Goal: Transaction & Acquisition: Purchase product/service

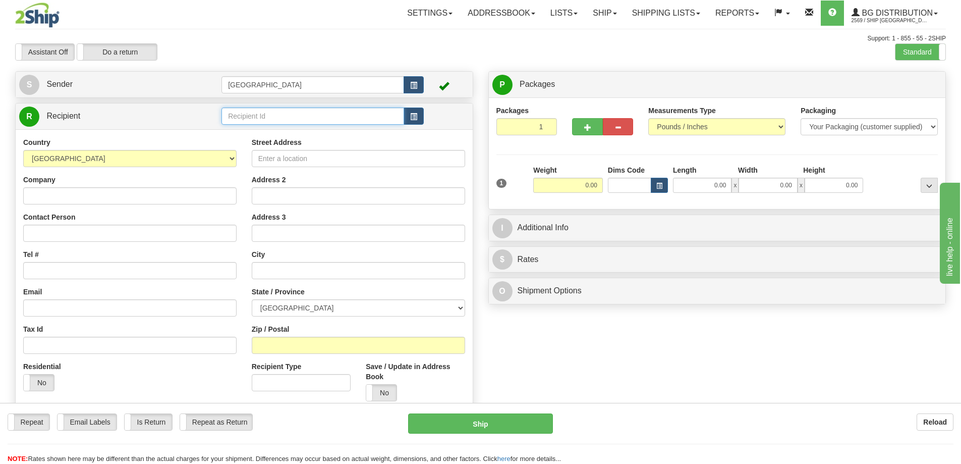
click at [240, 119] on input "text" at bounding box center [312, 115] width 183 height 17
click at [238, 133] on div "52000" at bounding box center [310, 131] width 173 height 11
type input "52000"
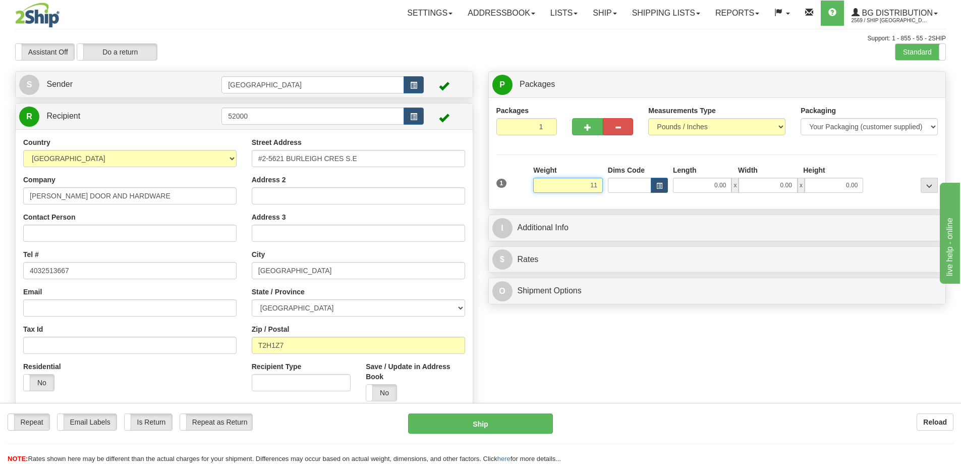
type input "11.00"
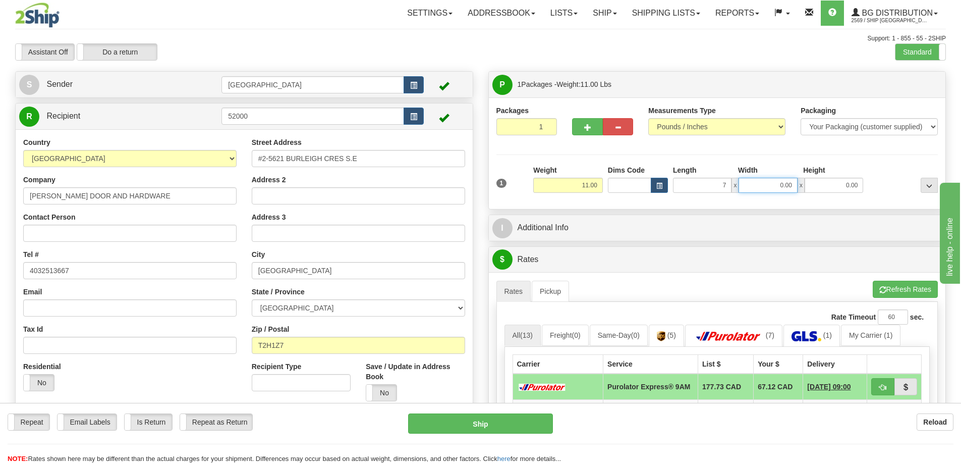
type input "7.00"
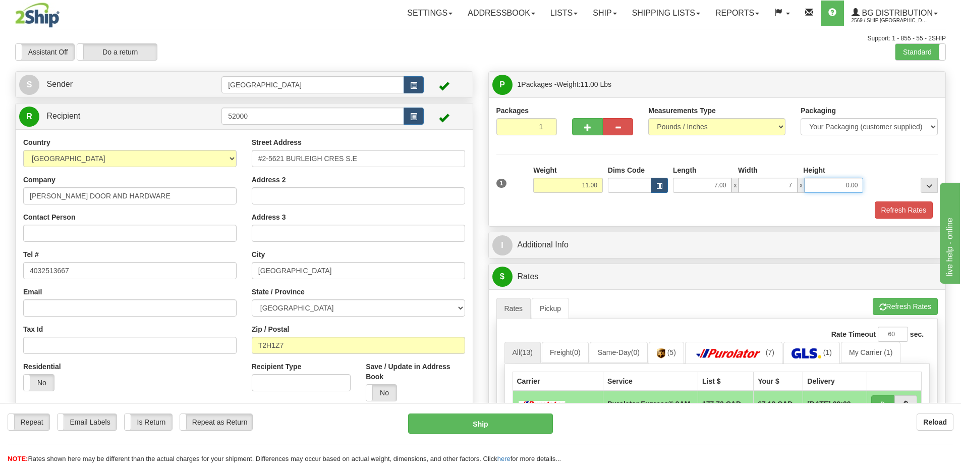
type input "7.00"
type input "10.00"
click at [888, 208] on button "Refresh Rates" at bounding box center [904, 209] width 58 height 17
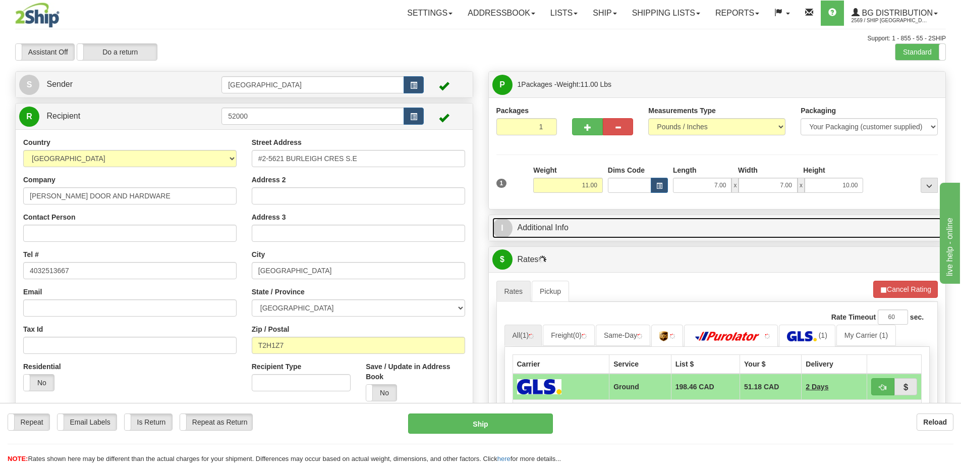
click at [681, 230] on link "I Additional Info" at bounding box center [717, 227] width 450 height 21
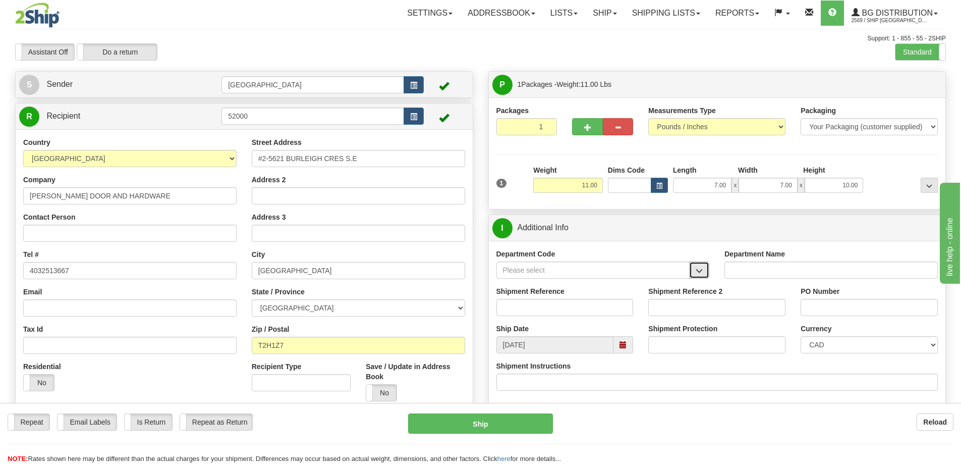
click at [697, 268] on span "button" at bounding box center [699, 270] width 7 height 7
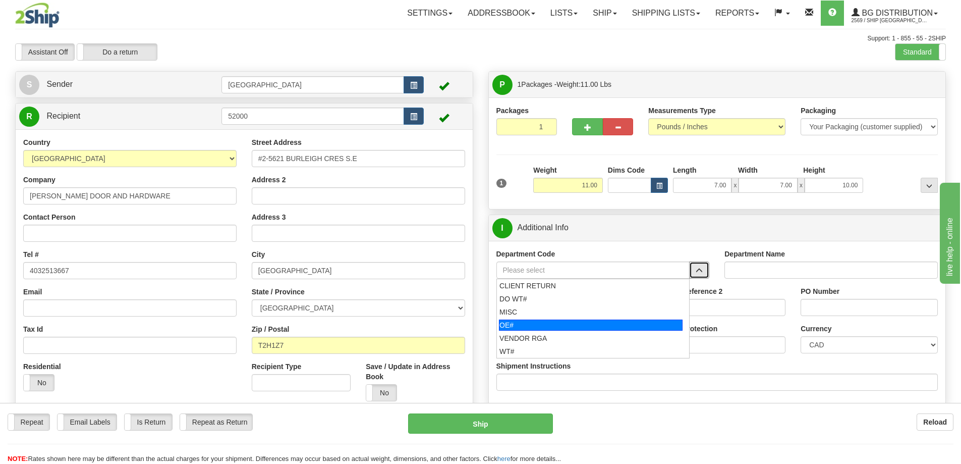
click at [589, 326] on div "OE#" at bounding box center [591, 324] width 184 height 11
type input "OE#"
type input "ORDERS"
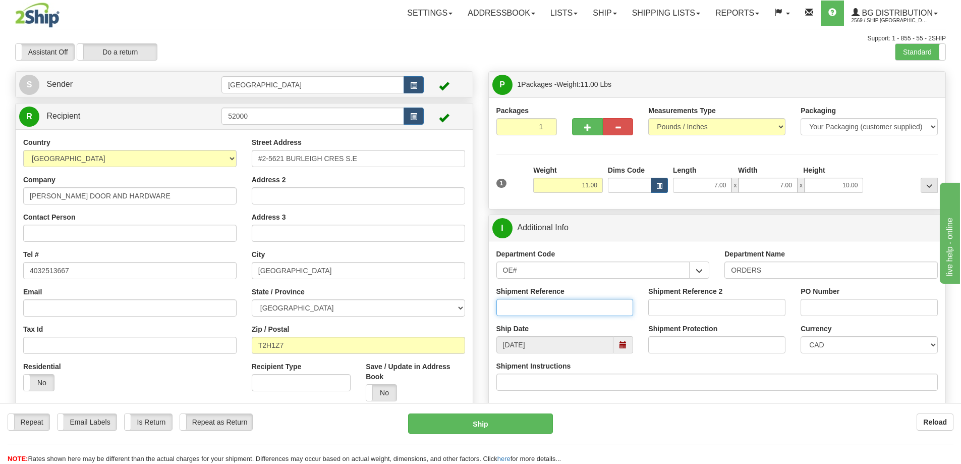
click at [592, 307] on input "Shipment Reference" at bounding box center [564, 307] width 137 height 17
type input "90039811-00"
click at [832, 307] on input "PO Number" at bounding box center [869, 307] width 137 height 17
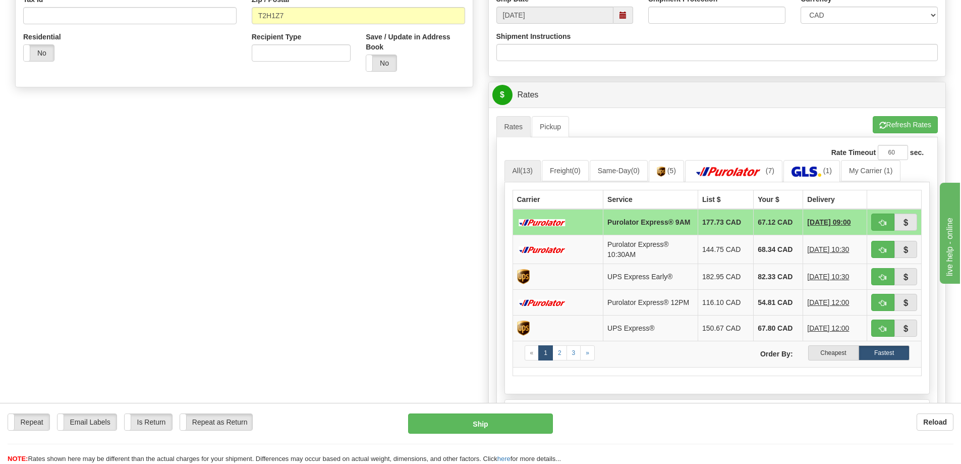
scroll to position [353, 0]
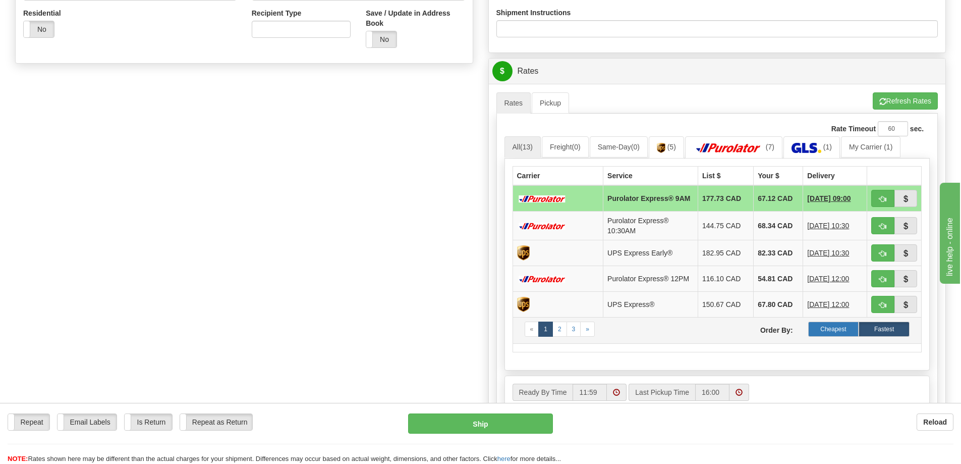
type input "15628"
click at [834, 335] on label "Cheapest" at bounding box center [833, 328] width 51 height 15
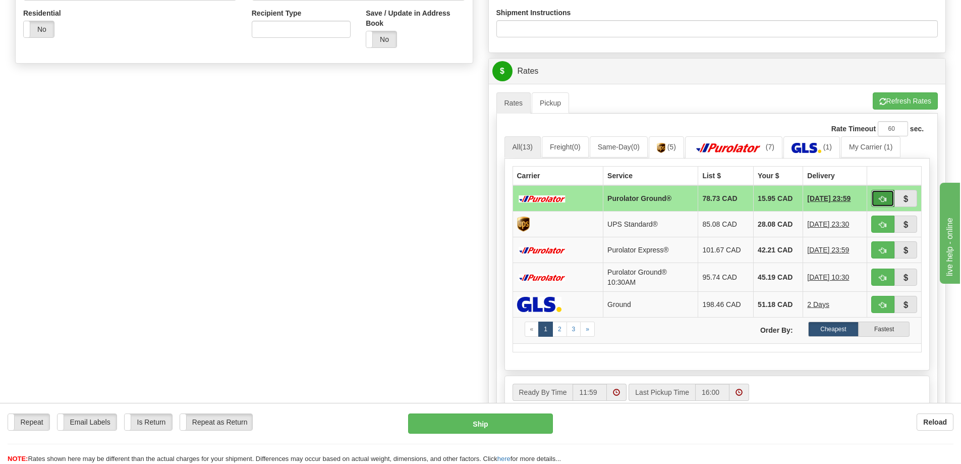
click at [881, 199] on span "button" at bounding box center [882, 199] width 7 height 7
type input "260"
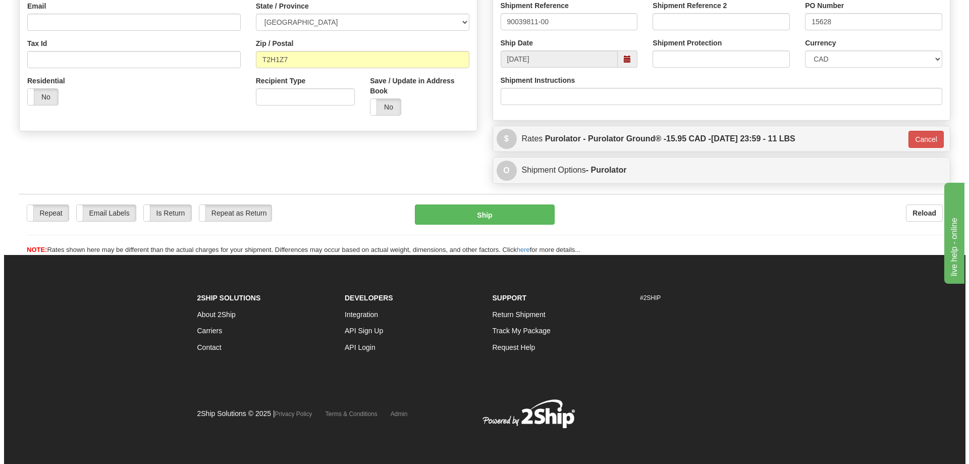
scroll to position [286, 0]
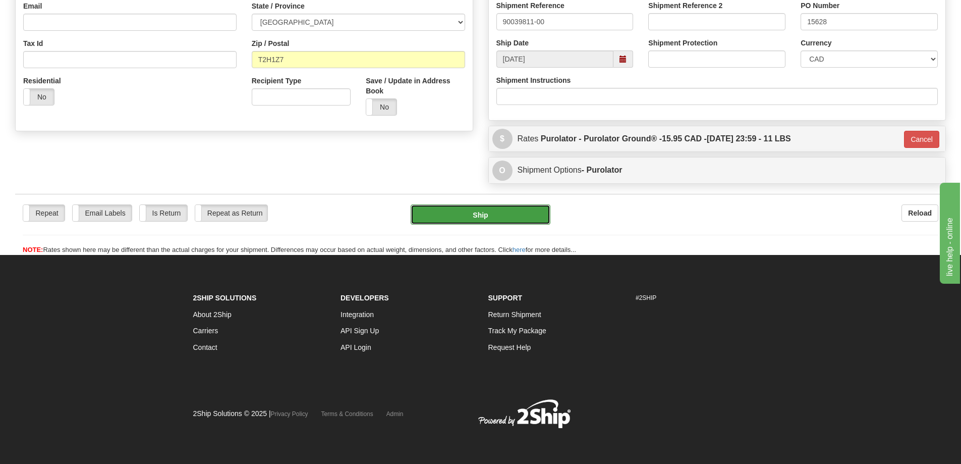
click at [488, 218] on button "Ship" at bounding box center [481, 214] width 140 height 20
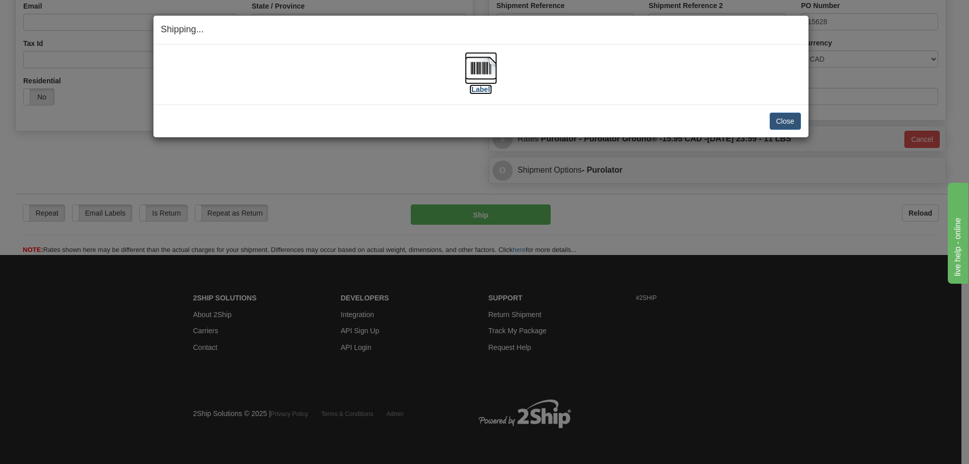
click at [480, 90] on label "[Label]" at bounding box center [480, 89] width 23 height 10
click at [783, 120] on button "Close" at bounding box center [784, 121] width 31 height 17
